Goal: Transaction & Acquisition: Purchase product/service

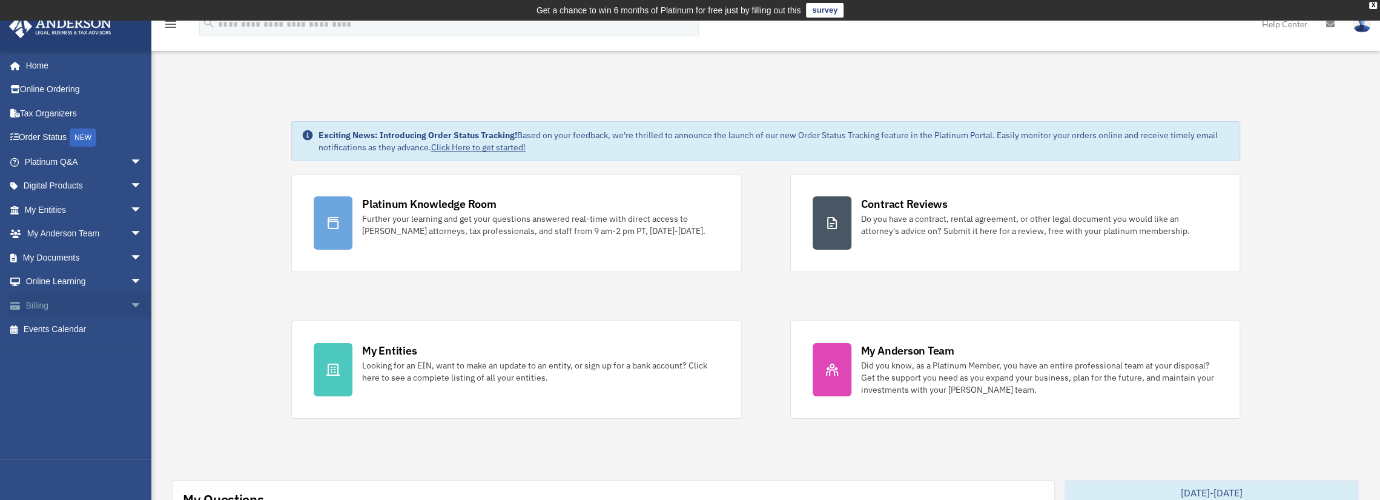
click at [130, 301] on span "arrow_drop_down" at bounding box center [142, 305] width 24 height 25
click at [82, 376] on link "Manage Payments" at bounding box center [89, 378] width 144 height 24
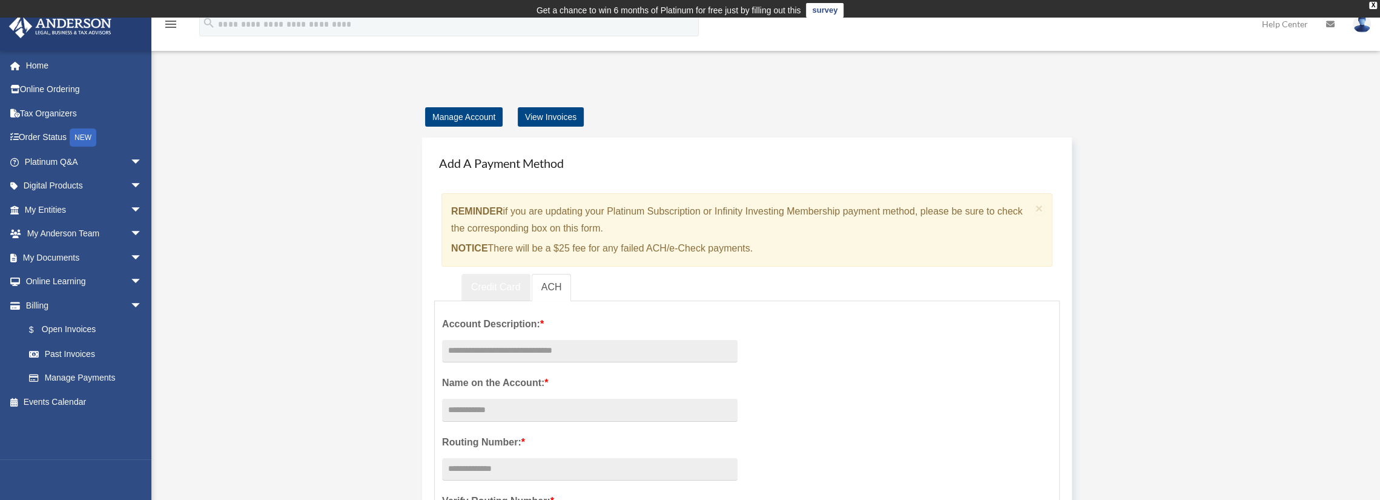
click at [493, 262] on div "× REMINDER if you are updating your Platinum Subscription or Infinity Investing…" at bounding box center [747, 229] width 611 height 73
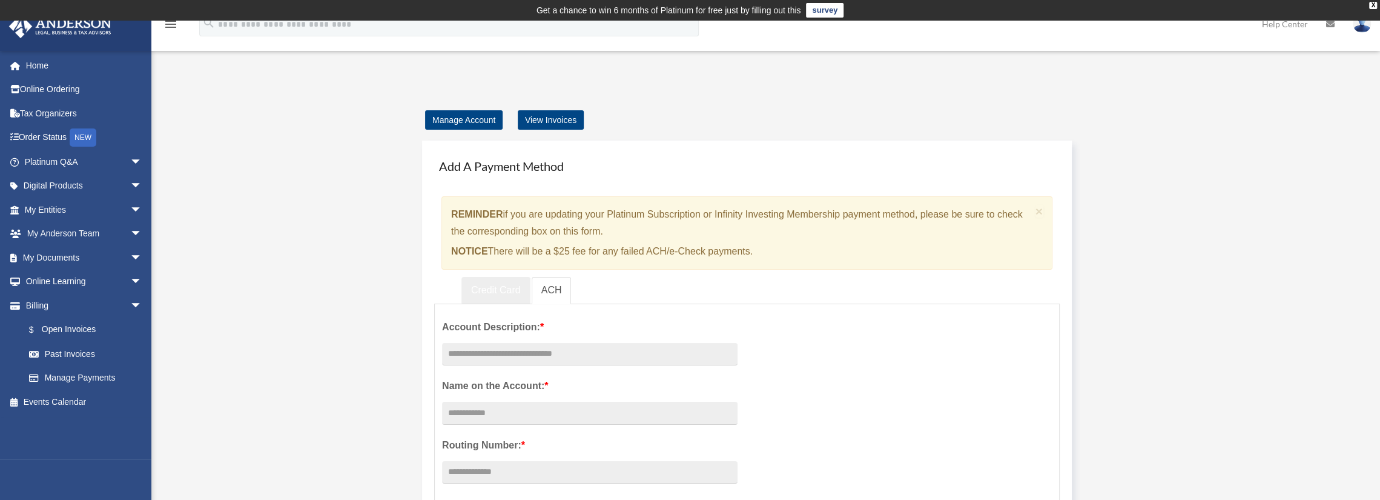
click at [492, 290] on link "Credit Card" at bounding box center [496, 290] width 69 height 27
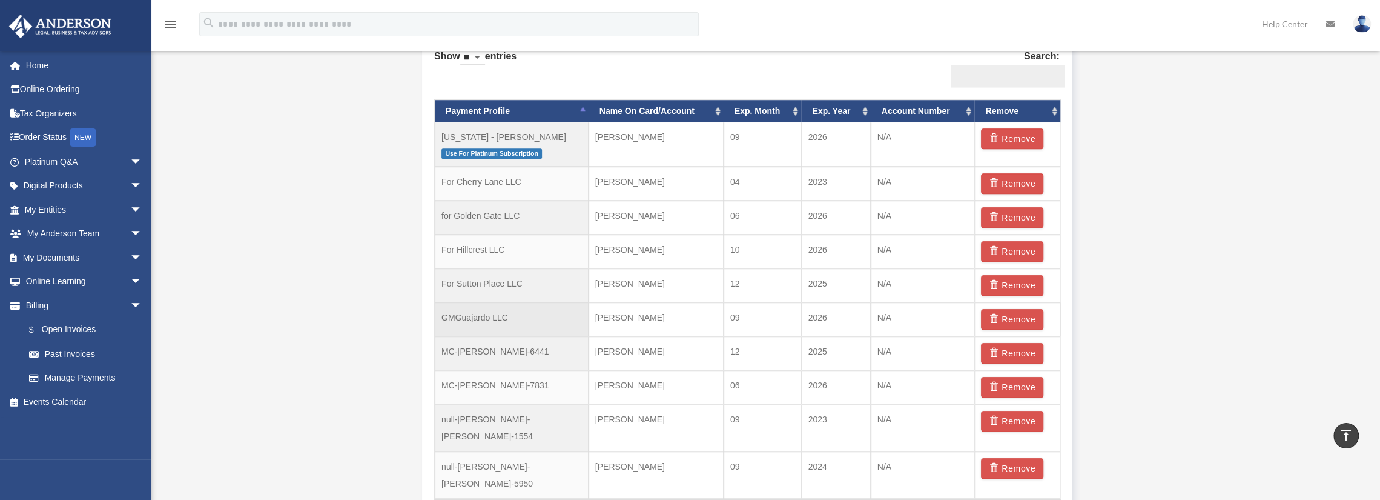
scroll to position [848, 0]
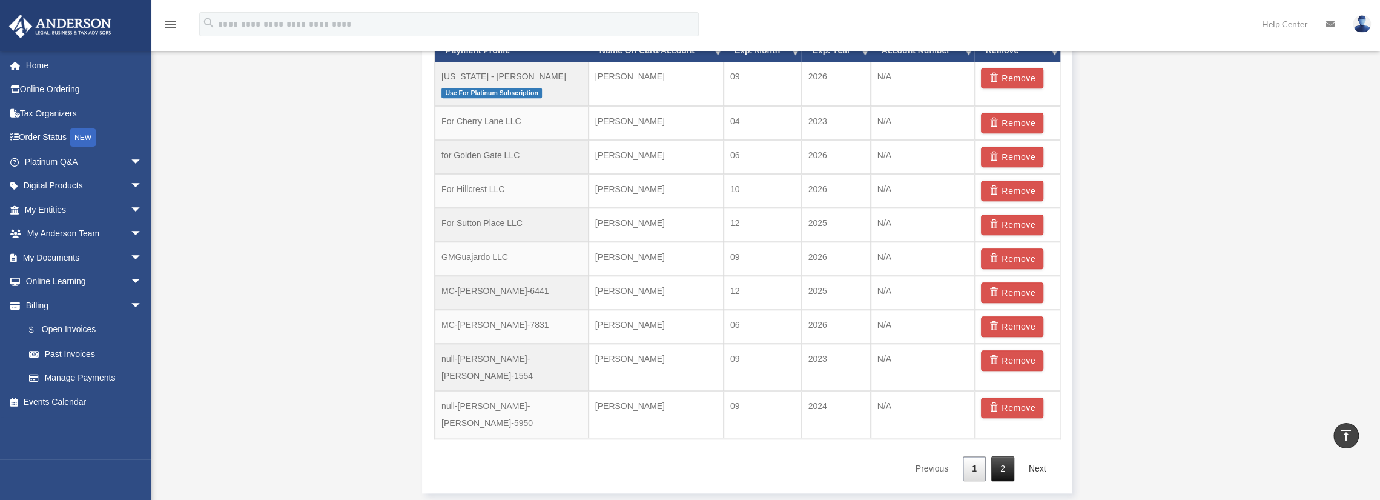
click at [1004, 456] on link "2" at bounding box center [1003, 468] width 23 height 25
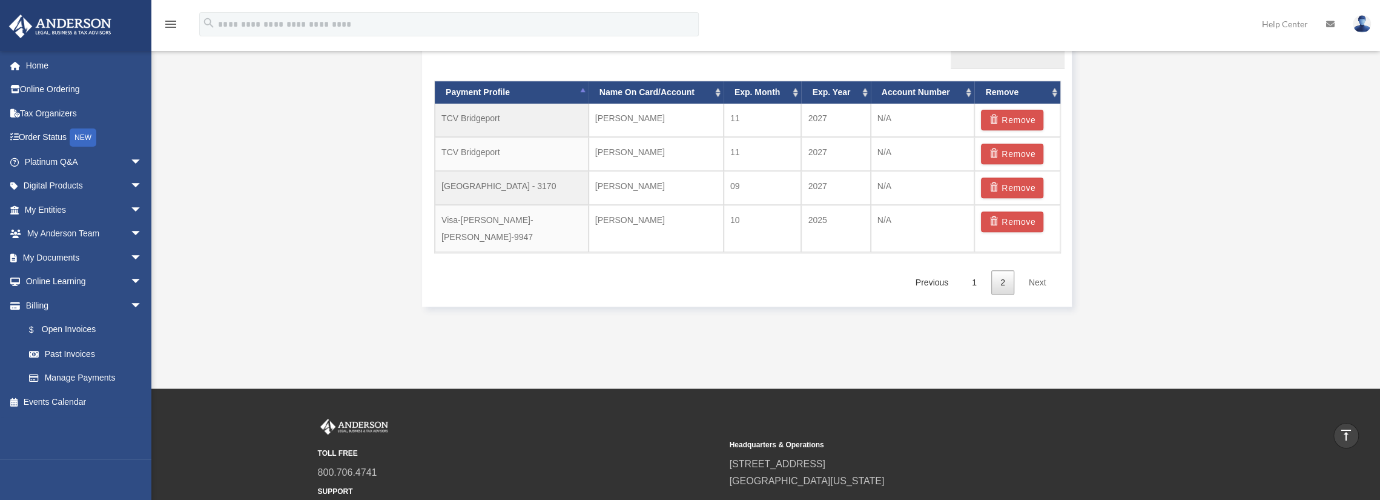
scroll to position [787, 0]
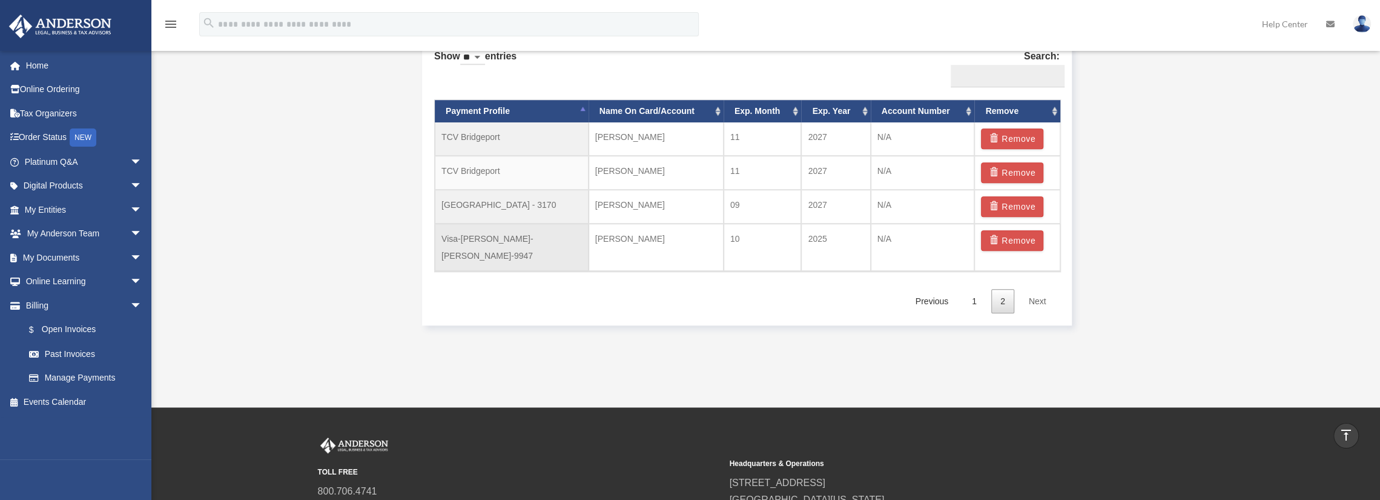
click at [540, 238] on td "Visa-Gustavo A.-Plancarte-9947" at bounding box center [512, 246] width 154 height 47
click at [722, 237] on td "[PERSON_NAME]" at bounding box center [656, 246] width 135 height 47
click at [833, 237] on td "2025" at bounding box center [835, 246] width 69 height 47
click at [879, 235] on td "N/A" at bounding box center [923, 246] width 104 height 47
click at [791, 235] on td "10" at bounding box center [763, 246] width 78 height 47
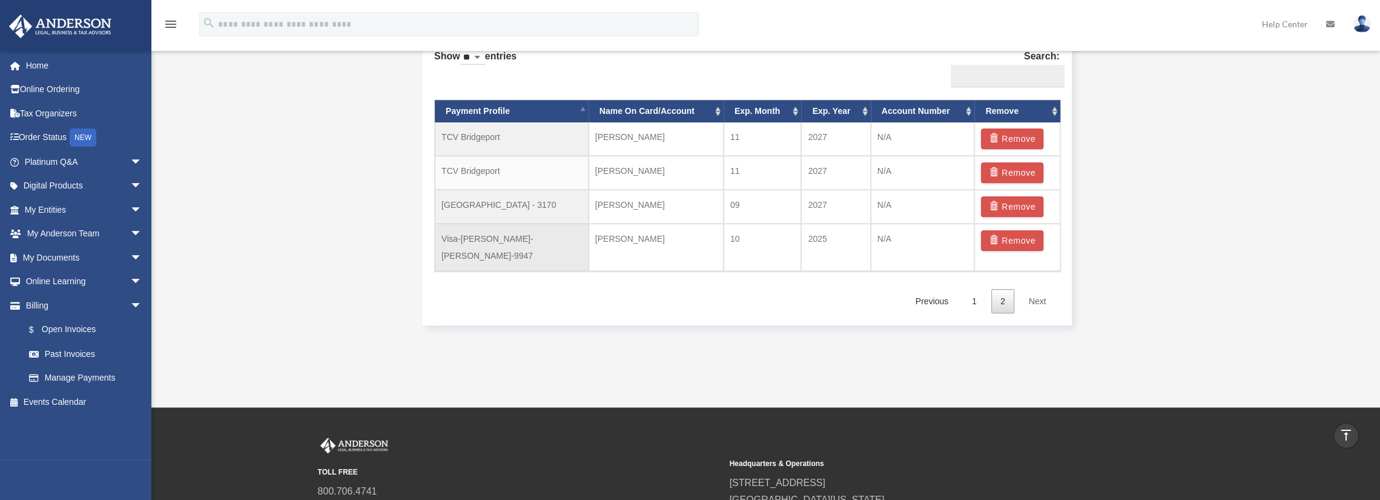
drag, startPoint x: 658, startPoint y: 236, endPoint x: 636, endPoint y: 235, distance: 21.8
click at [655, 235] on td "[PERSON_NAME]" at bounding box center [656, 246] width 135 height 47
drag, startPoint x: 630, startPoint y: 235, endPoint x: 557, endPoint y: 229, distance: 72.9
click at [608, 234] on td "[PERSON_NAME]" at bounding box center [656, 246] width 135 height 47
click at [554, 229] on td "Visa-Gustavo A.-Plancarte-9947" at bounding box center [512, 246] width 154 height 47
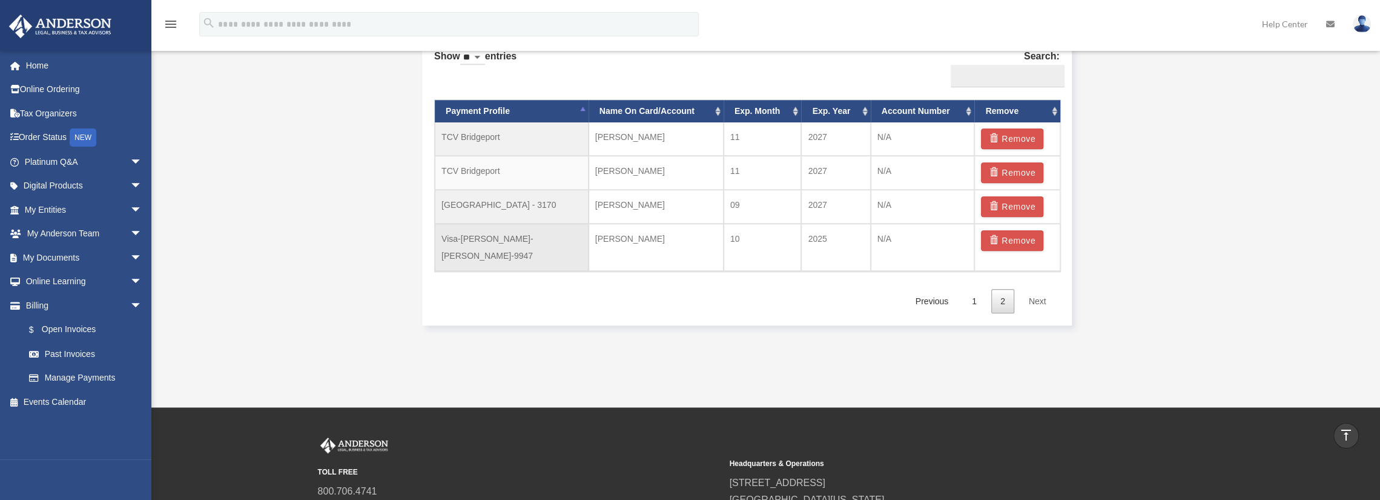
click at [515, 228] on td "Visa-Gustavo A.-Plancarte-9947" at bounding box center [512, 246] width 154 height 47
drag, startPoint x: 615, startPoint y: 236, endPoint x: 766, endPoint y: 237, distance: 150.2
click at [615, 236] on td "Gustavo A. Plancarte" at bounding box center [656, 246] width 135 height 47
drag, startPoint x: 785, startPoint y: 238, endPoint x: 852, endPoint y: 240, distance: 67.3
click at [790, 238] on td "10" at bounding box center [763, 246] width 78 height 47
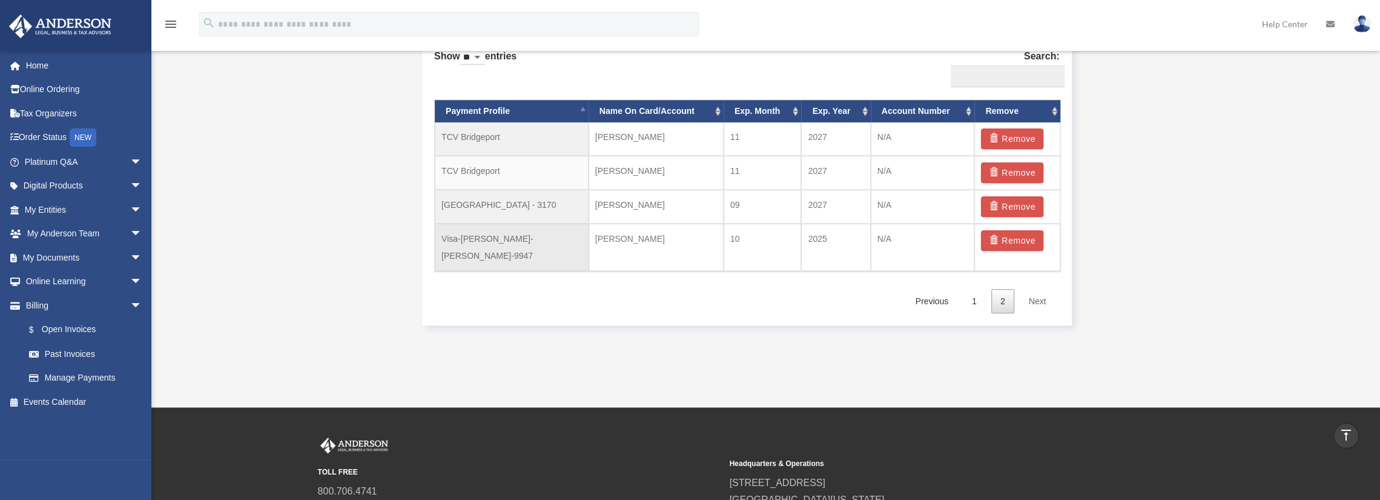
click at [852, 240] on td "2025" at bounding box center [835, 246] width 69 height 47
click at [781, 241] on td "10" at bounding box center [763, 246] width 78 height 47
drag, startPoint x: 745, startPoint y: 242, endPoint x: 719, endPoint y: 242, distance: 26.0
click at [735, 242] on td "10" at bounding box center [763, 246] width 78 height 47
drag, startPoint x: 719, startPoint y: 242, endPoint x: 684, endPoint y: 243, distance: 34.5
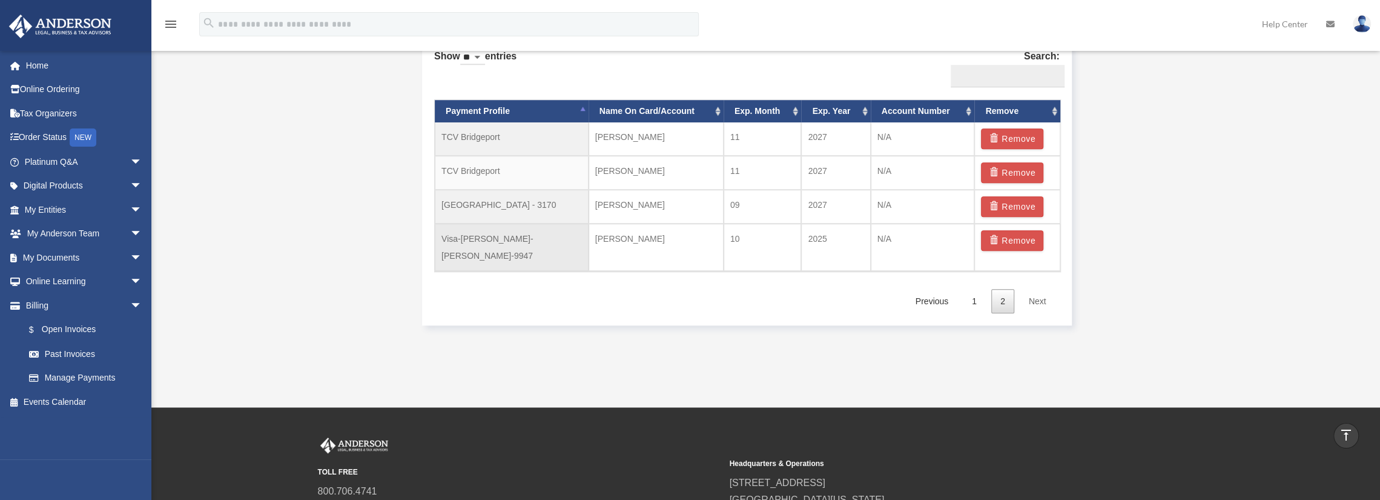
click at [690, 243] on td "Gustavo A. Plancarte" at bounding box center [656, 246] width 135 height 47
drag, startPoint x: 578, startPoint y: 242, endPoint x: 571, endPoint y: 242, distance: 6.7
click at [576, 242] on tr "Visa-Gustavo A.-Plancarte-9947 Gustavo A. Plancarte 10 2025 N/A Remove" at bounding box center [748, 246] width 626 height 47
click at [548, 243] on td "Visa-Gustavo A.-Plancarte-9947" at bounding box center [512, 246] width 154 height 47
click at [651, 240] on td "Gustavo A. Plancarte" at bounding box center [656, 246] width 135 height 47
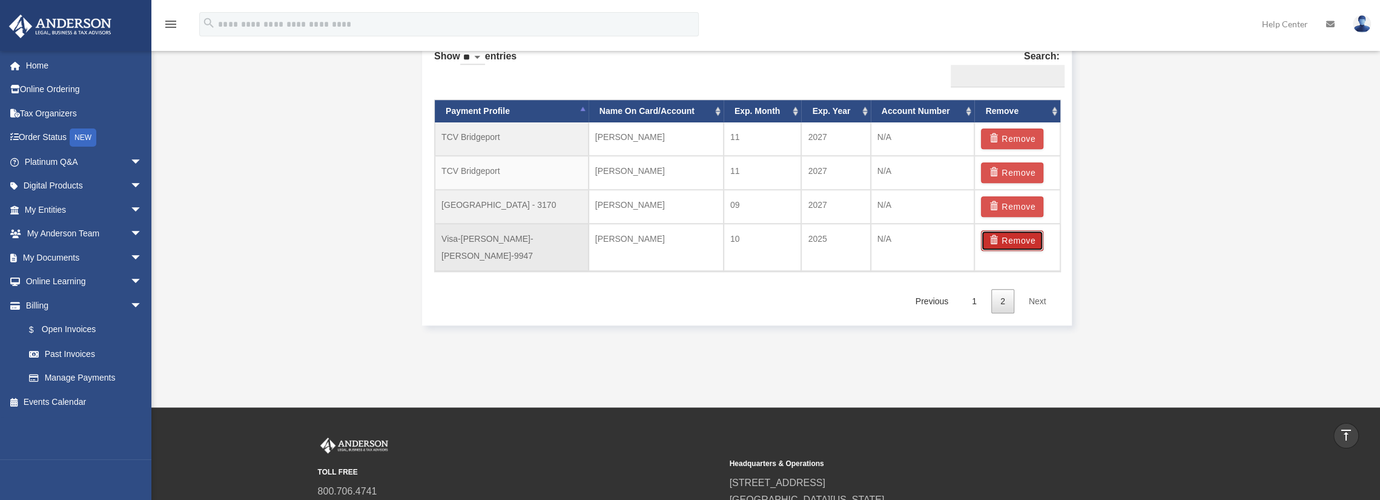
click at [1009, 234] on button "Remove" at bounding box center [1012, 240] width 62 height 21
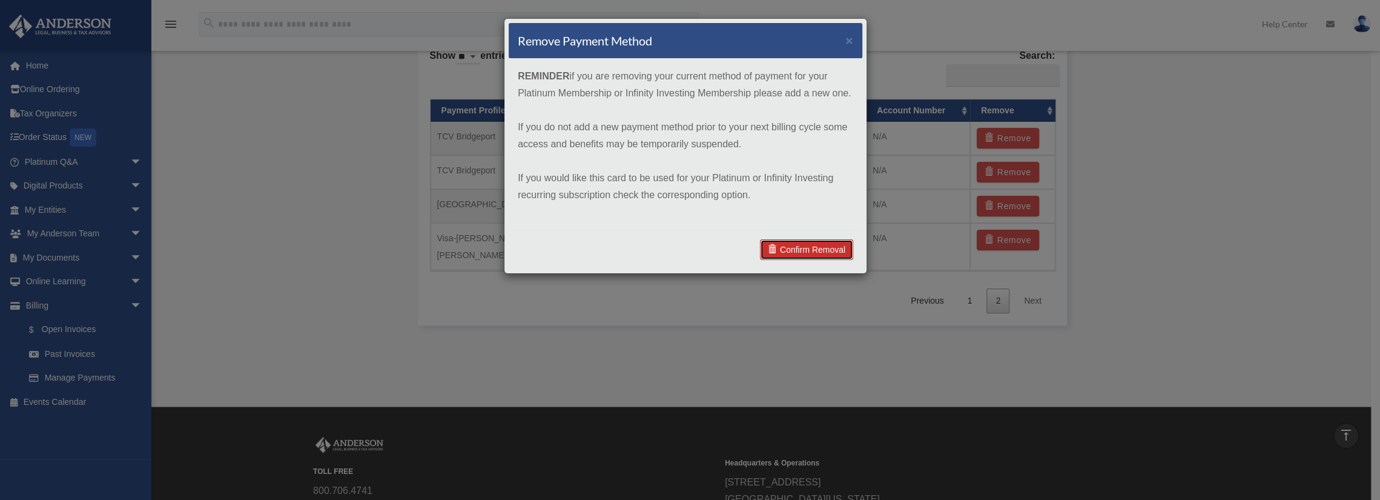
click at [783, 249] on link "Confirm Removal" at bounding box center [806, 249] width 93 height 21
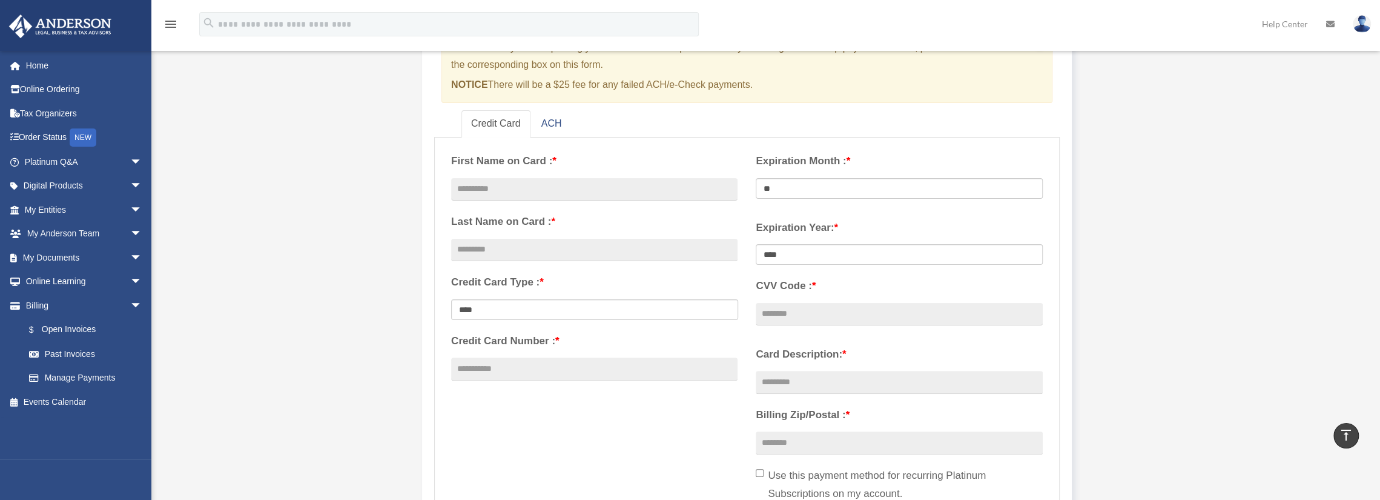
scroll to position [121, 0]
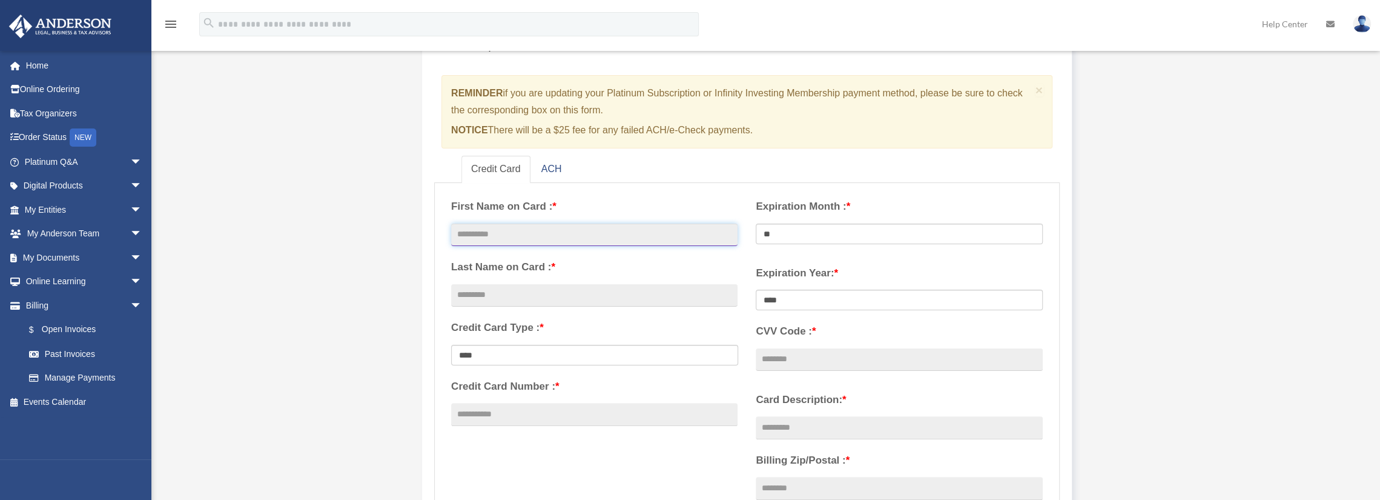
click at [514, 228] on input "text" at bounding box center [594, 234] width 286 height 23
type input "*******"
type input "*********"
type input "**********"
select select "**"
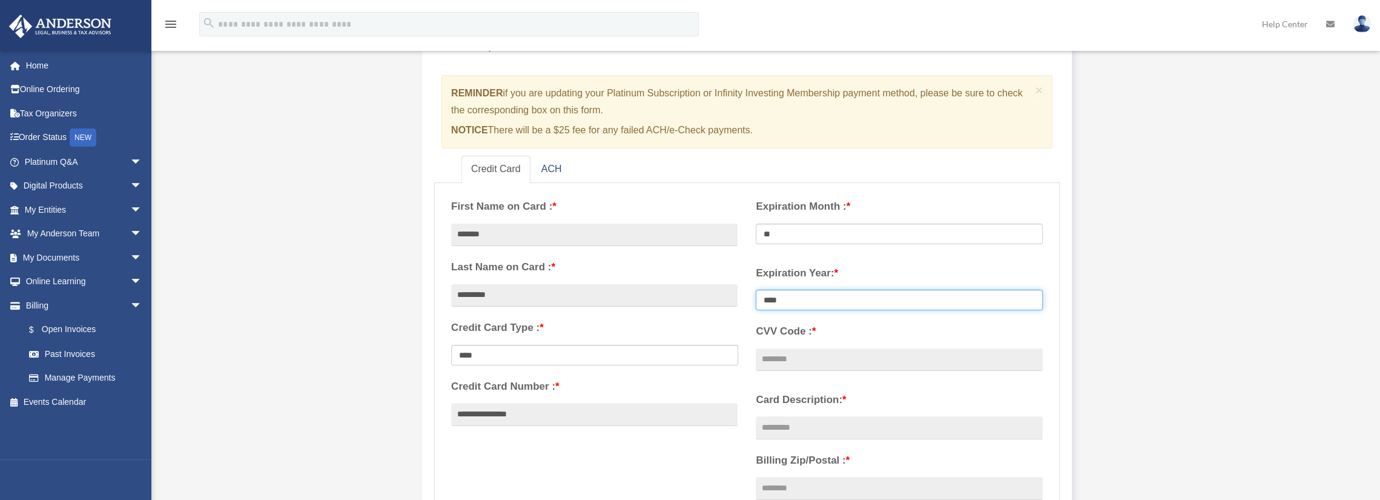
select select "****"
type input "***"
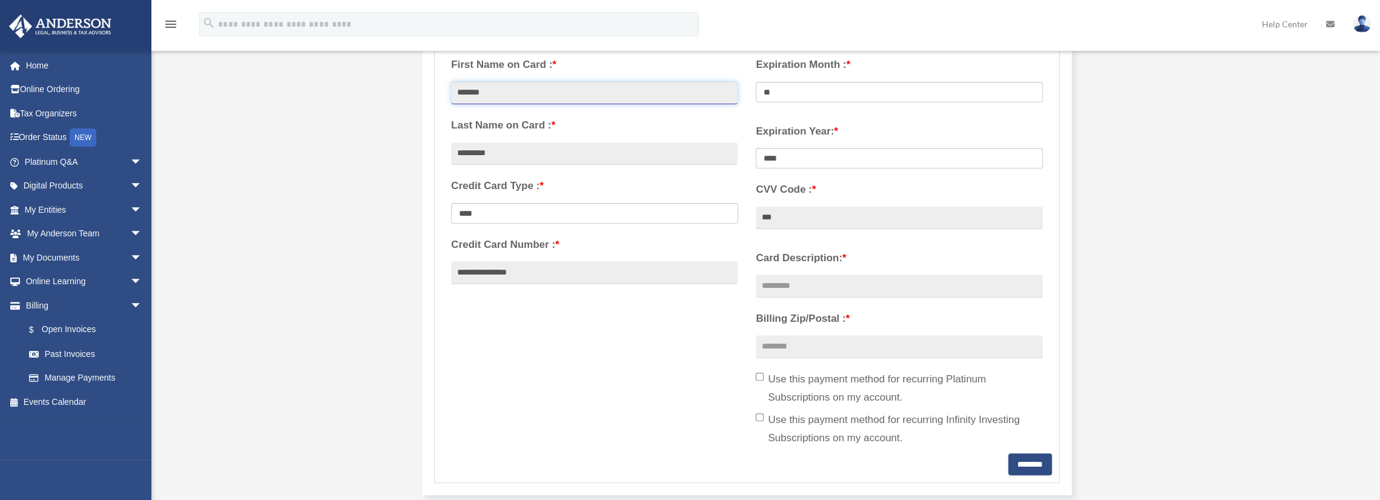
scroll to position [303, 0]
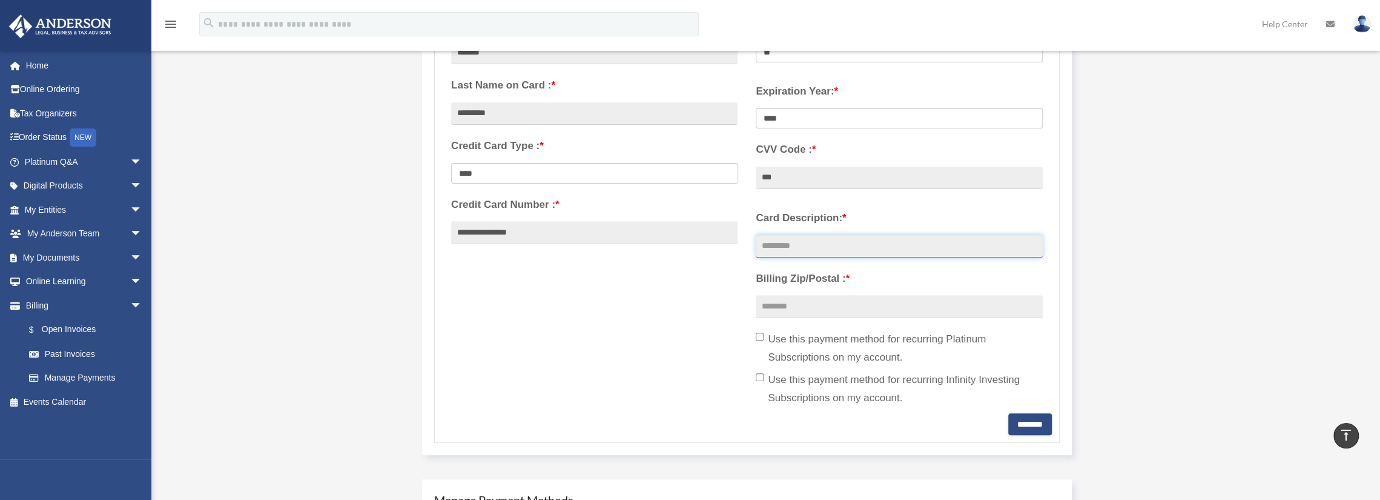
click at [796, 251] on input "Card Description: *" at bounding box center [899, 245] width 286 height 23
type input "**********"
click at [775, 310] on input "Billing Zip/Postal : *" at bounding box center [899, 306] width 286 height 23
type input "*****"
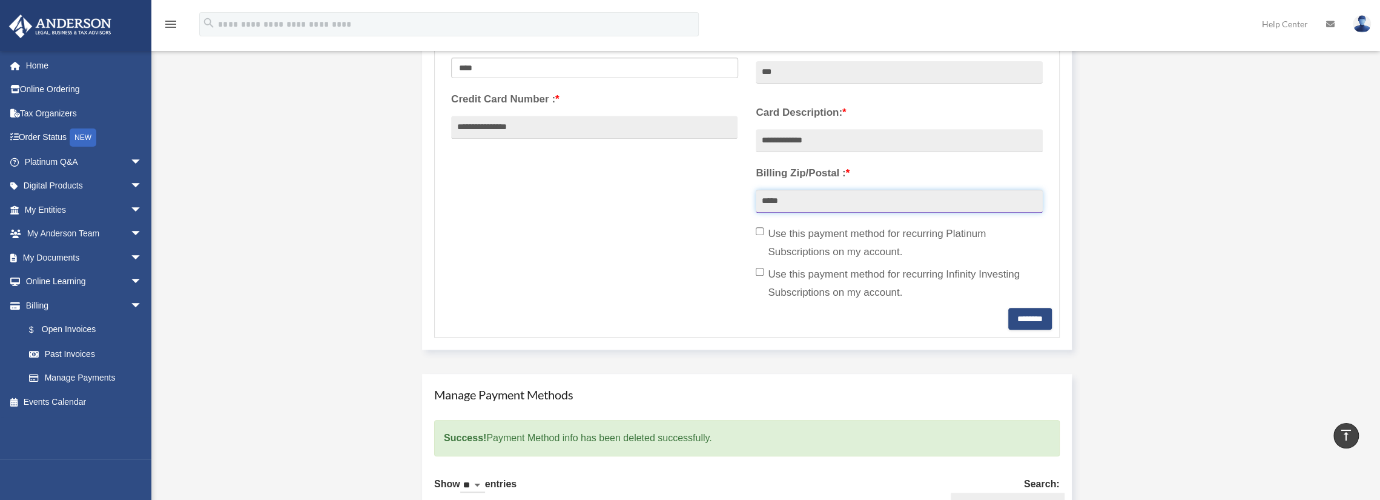
scroll to position [424, 0]
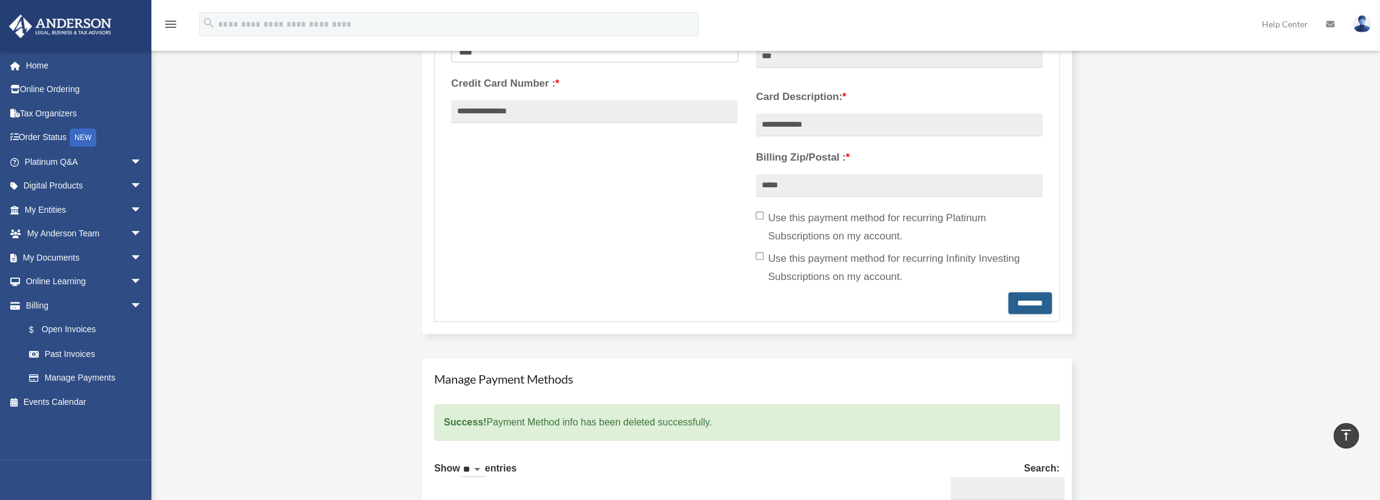
click at [1028, 298] on input "********" at bounding box center [1030, 303] width 44 height 22
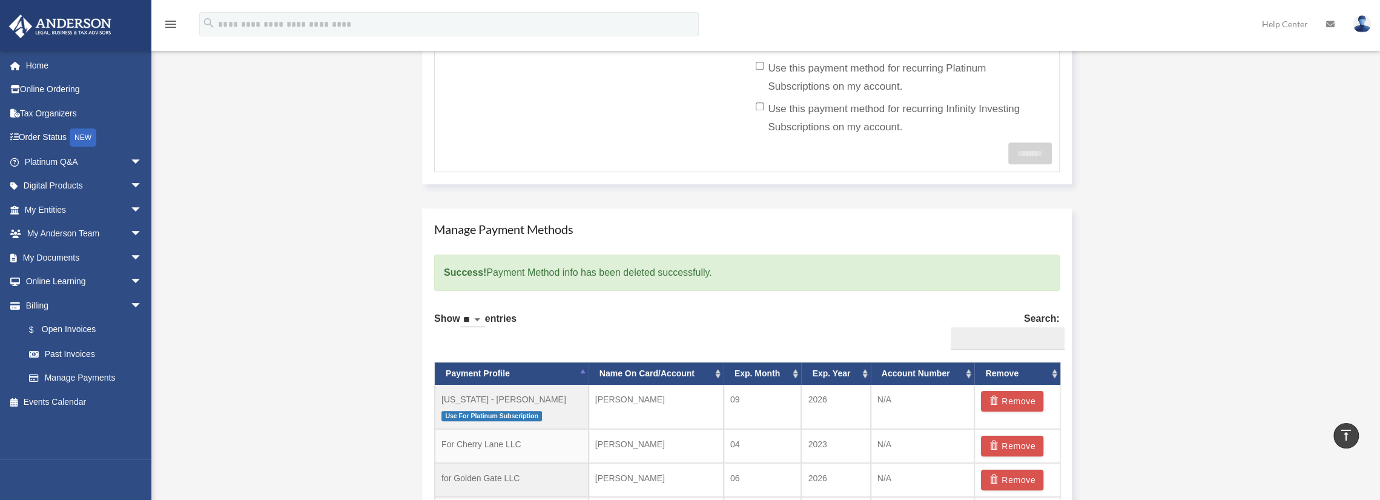
scroll to position [606, 0]
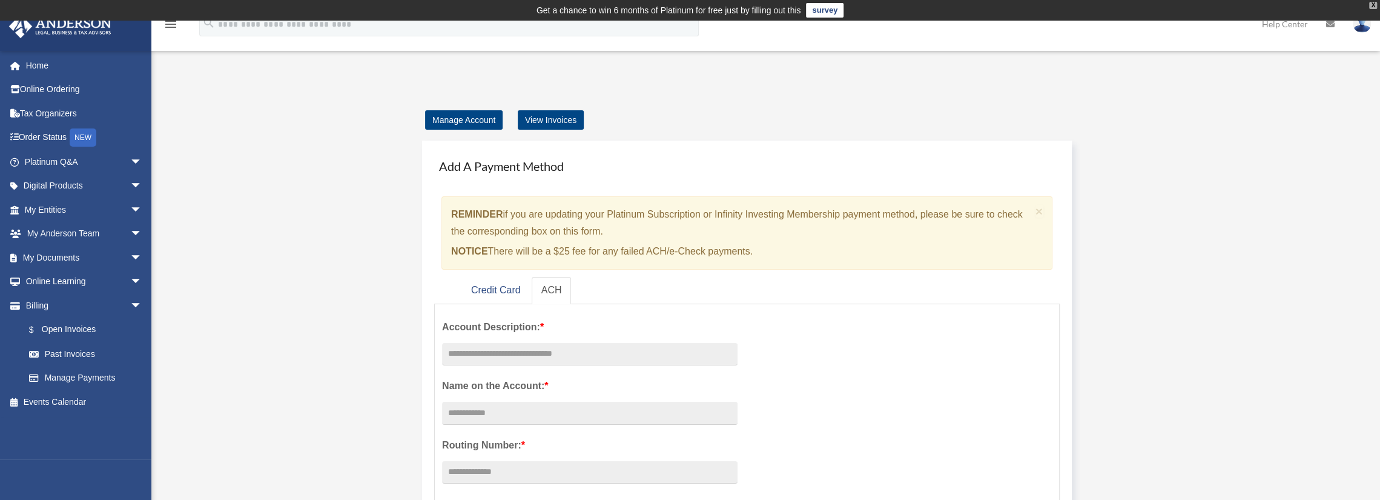
click at [1371, 4] on div "X" at bounding box center [1373, 5] width 8 height 7
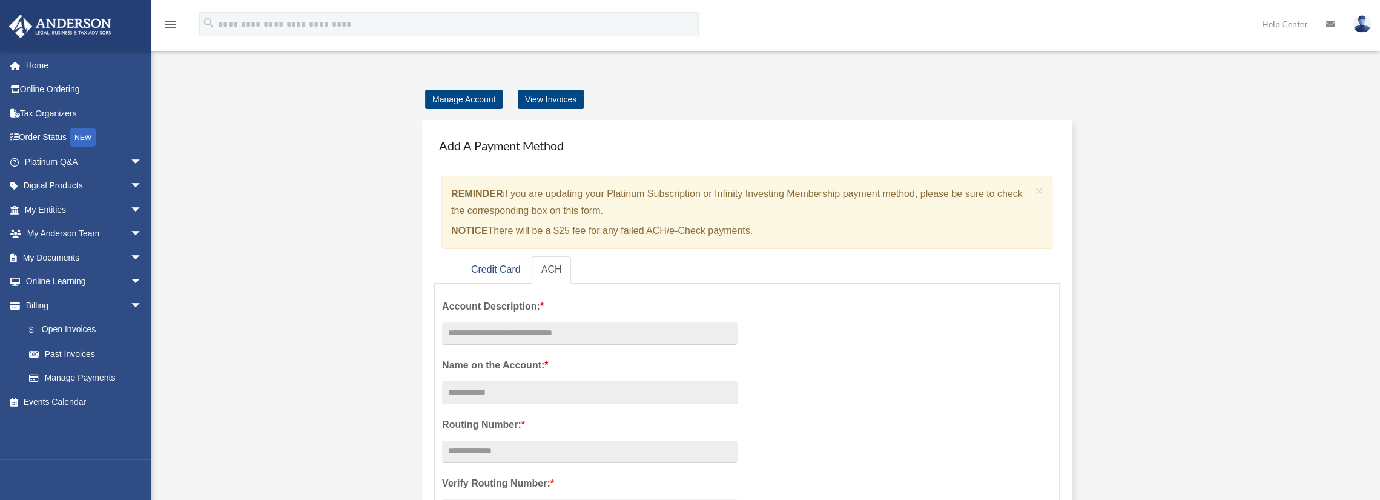
click at [170, 22] on icon "menu" at bounding box center [171, 24] width 15 height 15
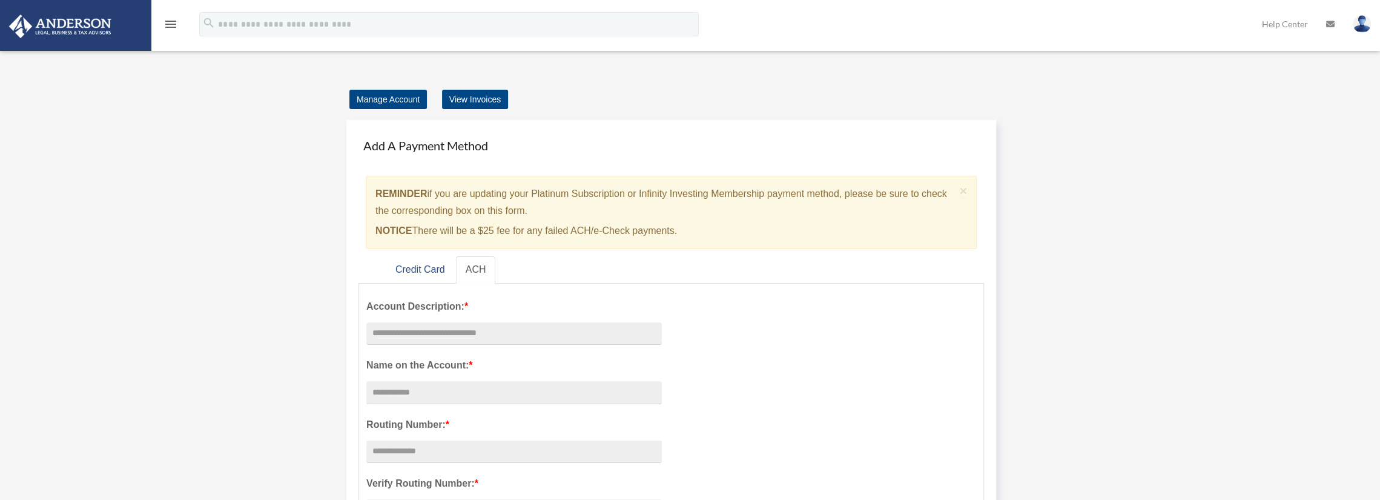
click at [176, 21] on icon "menu" at bounding box center [171, 24] width 15 height 15
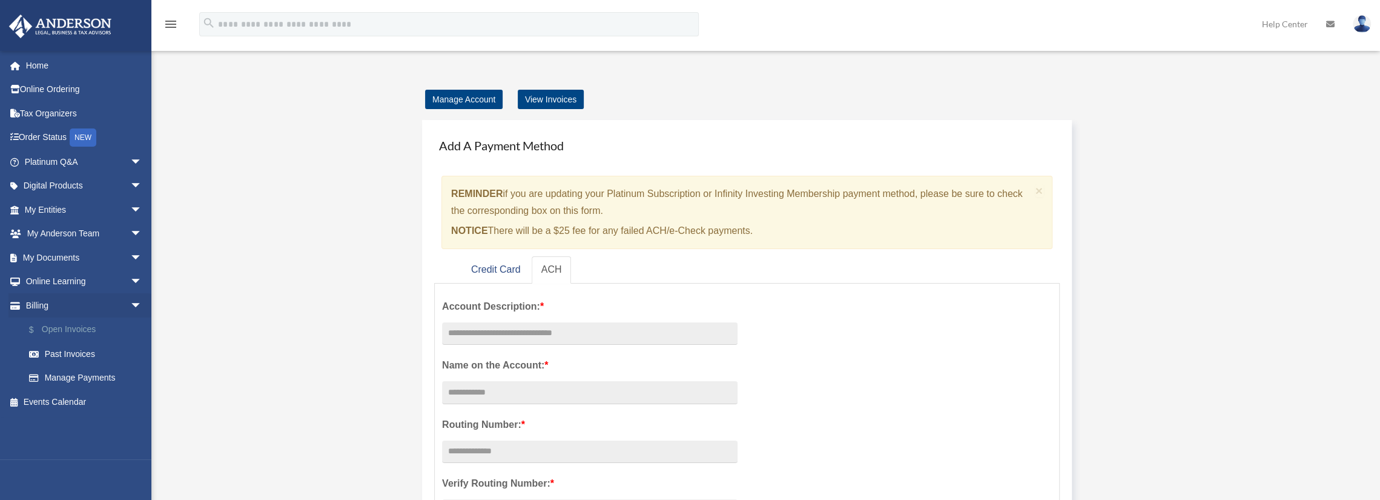
click at [85, 325] on link "$ Open Invoices" at bounding box center [89, 329] width 144 height 25
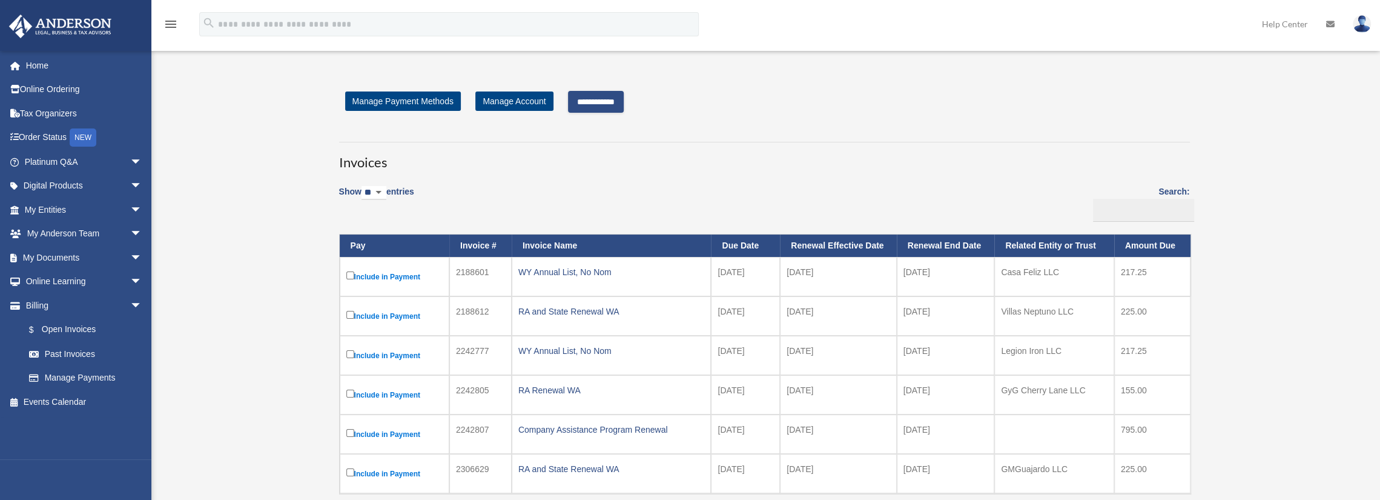
click at [388, 275] on label "Include in Payment" at bounding box center [394, 276] width 96 height 15
click at [611, 101] on input "**********" at bounding box center [596, 102] width 56 height 22
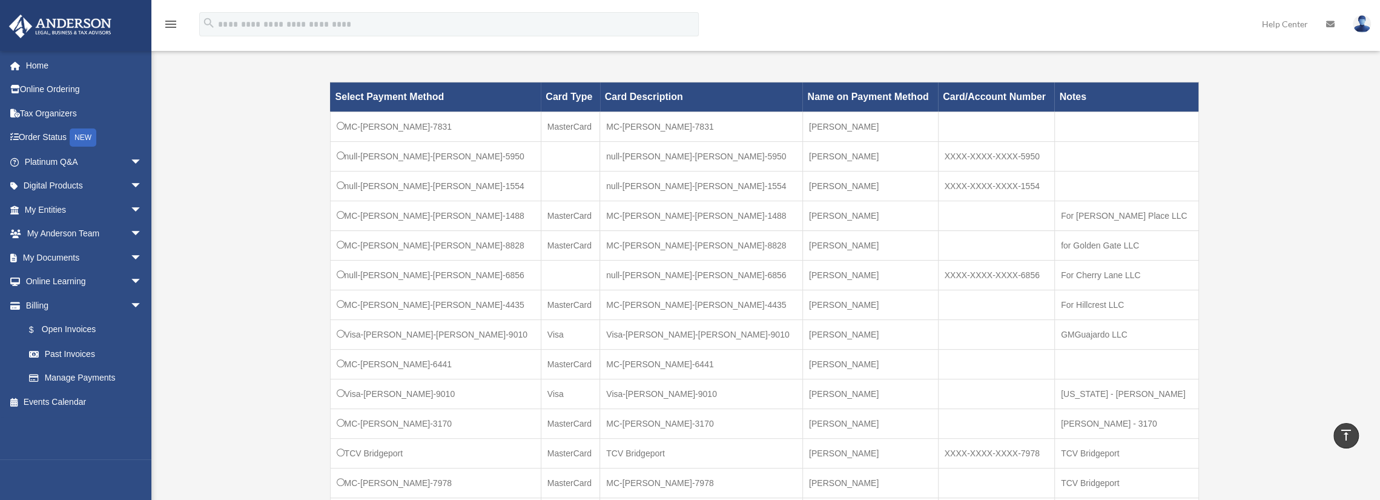
scroll to position [485, 0]
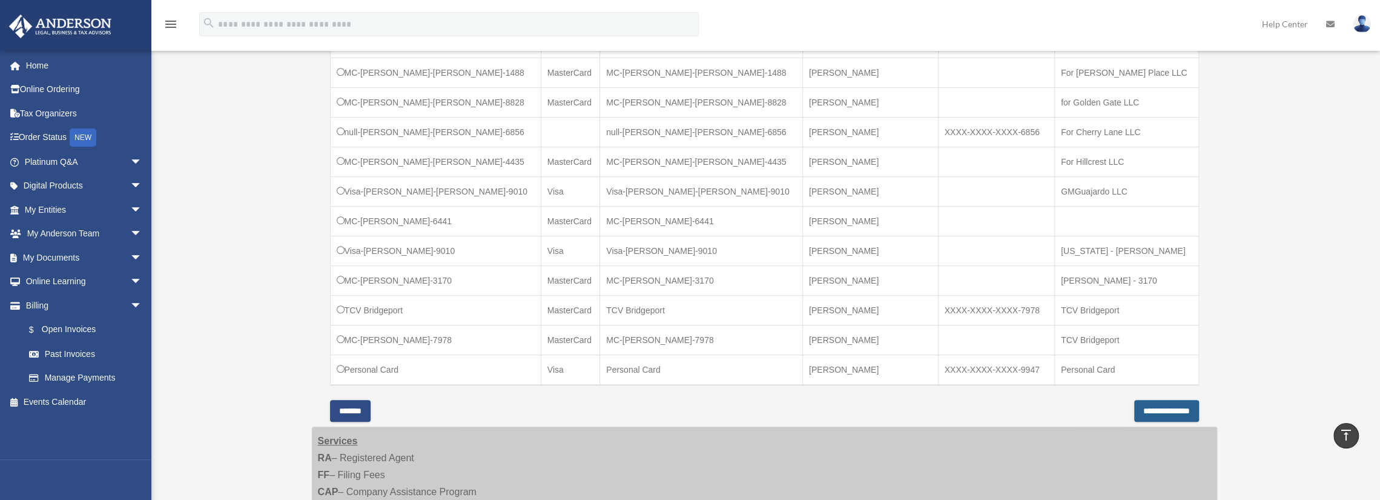
click at [1153, 405] on input "**********" at bounding box center [1166, 411] width 65 height 22
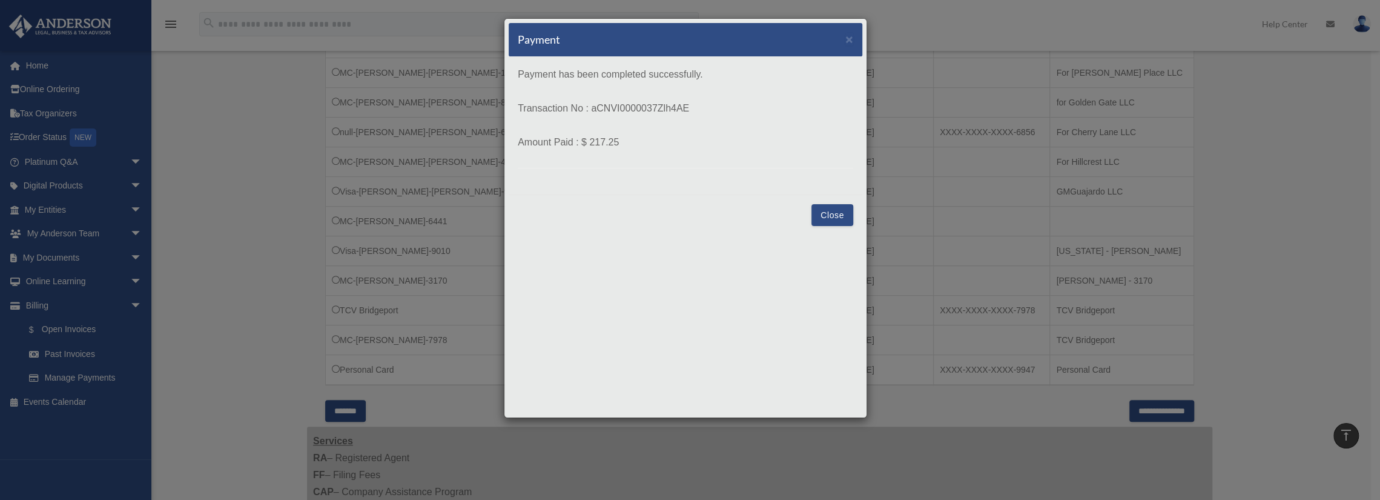
click at [826, 213] on button "Close" at bounding box center [833, 215] width 42 height 22
